Goal: Find specific page/section: Find specific page/section

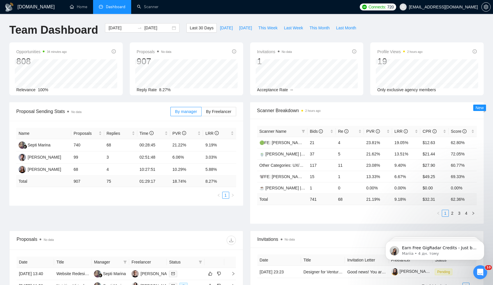
scroll to position [25, 0]
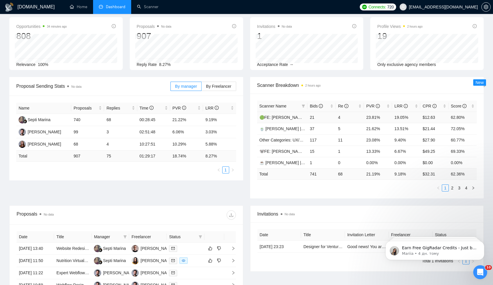
click at [395, 117] on td "19.05%" at bounding box center [406, 117] width 28 height 11
drag, startPoint x: 395, startPoint y: 117, endPoint x: 405, endPoint y: 118, distance: 9.9
click at [405, 118] on td "19.05%" at bounding box center [406, 117] width 28 height 11
drag, startPoint x: 396, startPoint y: 176, endPoint x: 406, endPoint y: 177, distance: 10.8
click at [406, 177] on td "9.18 %" at bounding box center [406, 173] width 28 height 11
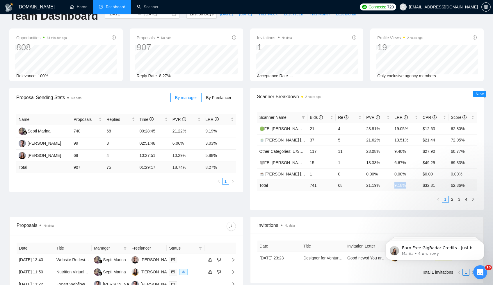
scroll to position [12, 0]
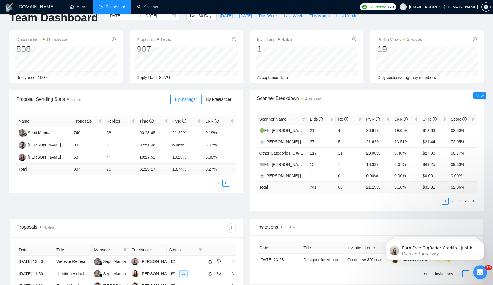
click at [368, 188] on td "21.19 %" at bounding box center [378, 186] width 28 height 11
click at [401, 186] on td "9.18 %" at bounding box center [406, 186] width 28 height 11
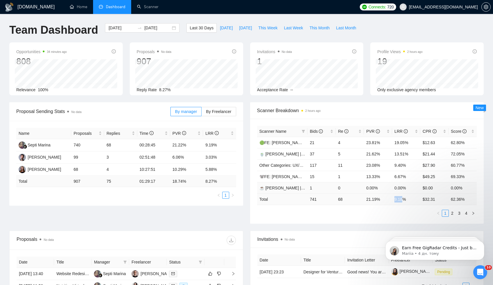
scroll to position [2, 0]
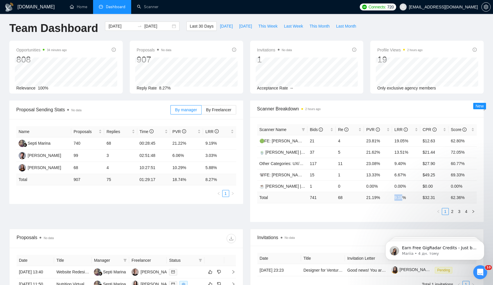
click at [396, 199] on td "9.18 %" at bounding box center [406, 197] width 28 height 11
drag, startPoint x: 396, startPoint y: 199, endPoint x: 405, endPoint y: 199, distance: 9.3
click at [405, 199] on td "9.18 %" at bounding box center [406, 197] width 28 height 11
click at [148, 6] on link "Scanner" at bounding box center [148, 6] width 22 height 5
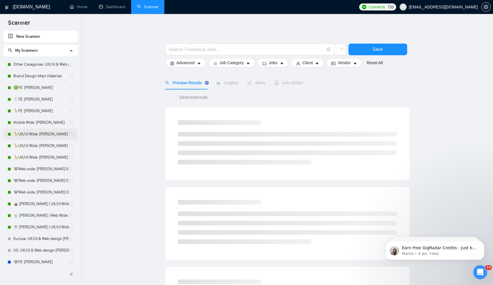
click at [32, 133] on link "🦒UX/UI Wide: [PERSON_NAME] 03/07 old" at bounding box center [41, 135] width 56 height 12
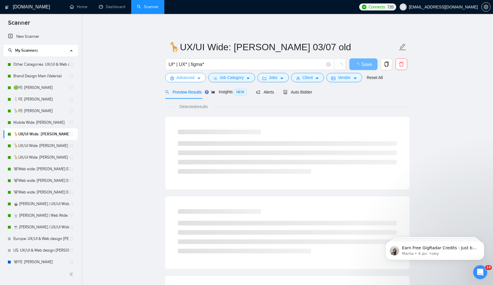
click at [184, 80] on span "Advanced" at bounding box center [186, 77] width 18 height 6
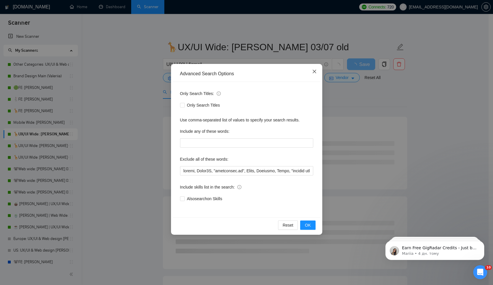
click at [314, 74] on icon "close" at bounding box center [314, 71] width 5 height 5
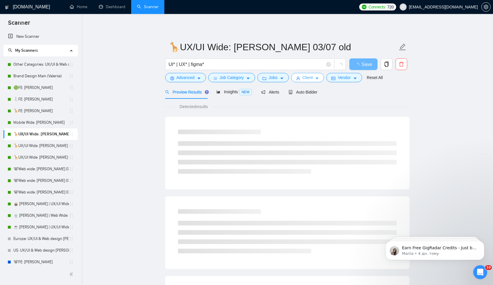
click at [306, 81] on span "Client" at bounding box center [307, 77] width 10 height 6
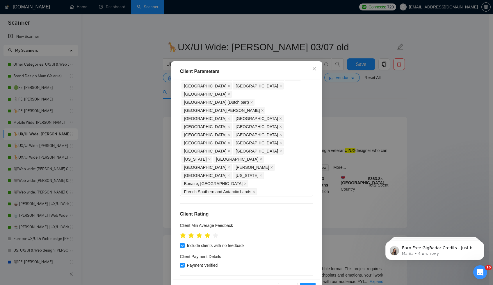
scroll to position [29, 0]
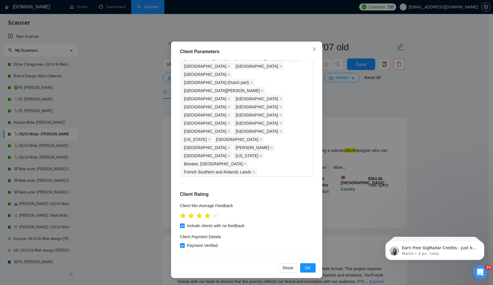
click at [304, 263] on div "Reset OK" at bounding box center [246, 268] width 147 height 17
click at [305, 266] on span "OK" at bounding box center [308, 268] width 6 height 6
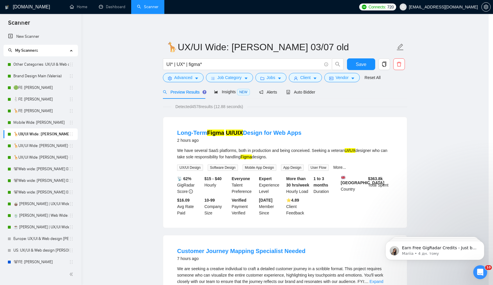
scroll to position [0, 0]
